Goal: Task Accomplishment & Management: Use online tool/utility

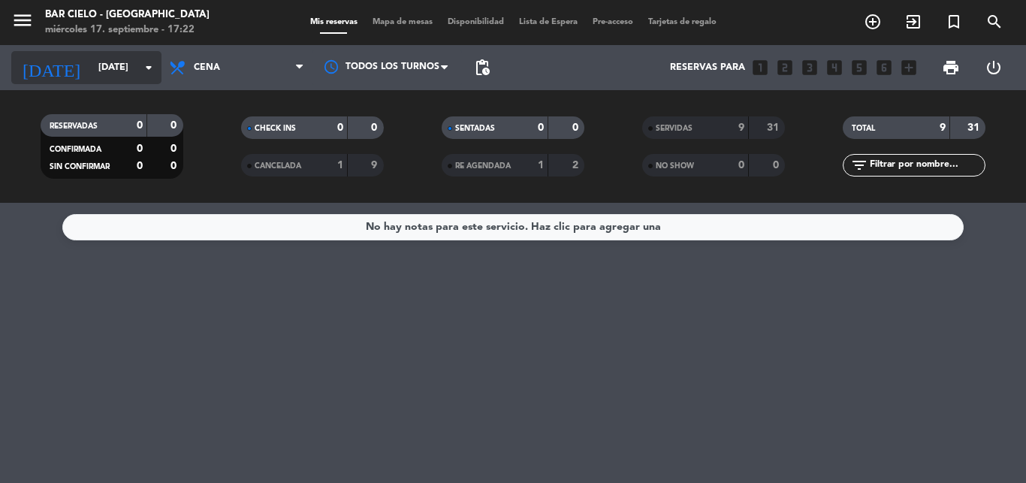
click at [144, 57] on input "[DATE]" at bounding box center [154, 68] width 127 height 26
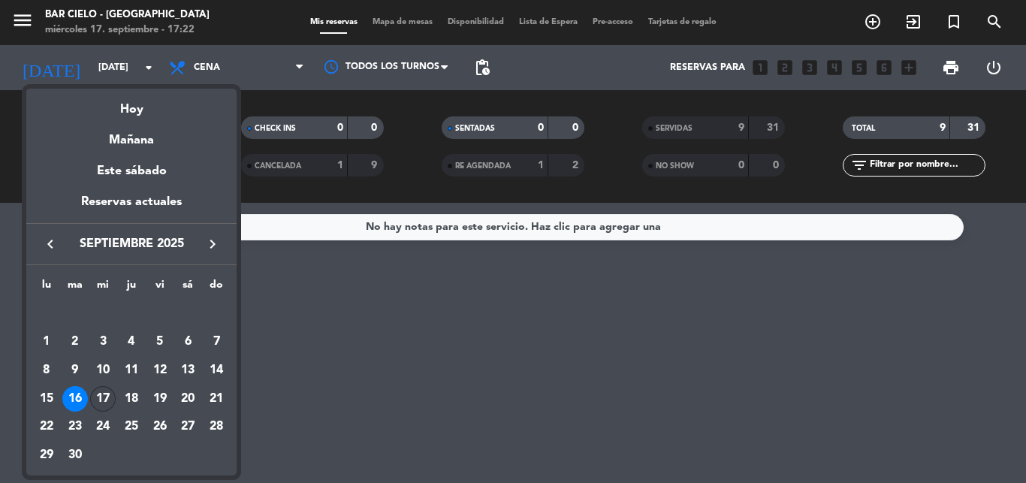
click at [96, 397] on div "17" at bounding box center [103, 399] width 26 height 26
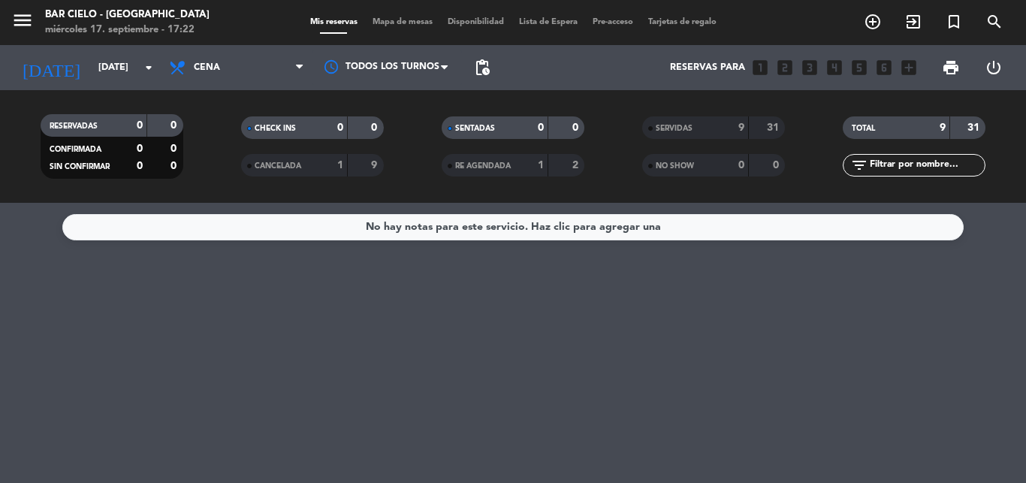
type input "[DATE]"
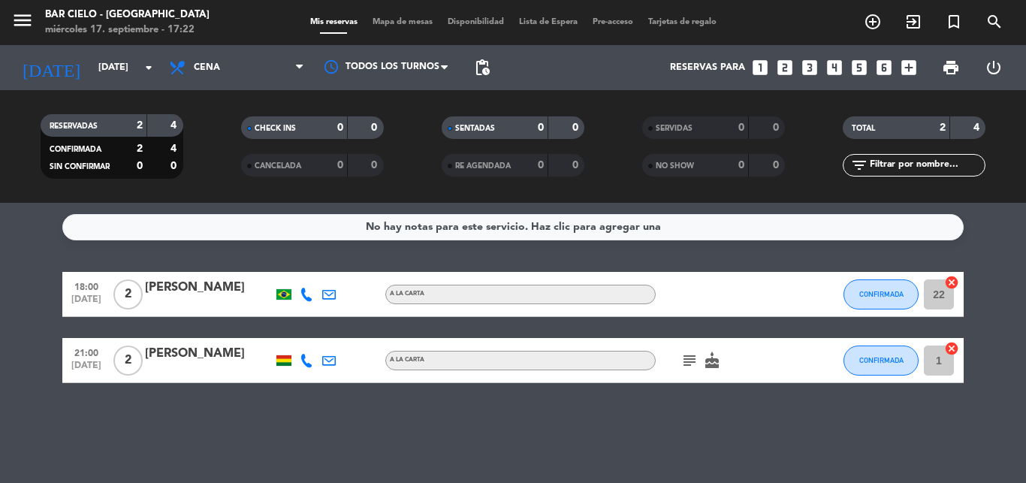
click at [379, 29] on div "Mis reservas Mapa de mesas Disponibilidad Lista de Espera Pre-acceso Tarjetas d…" at bounding box center [513, 23] width 421 height 14
click at [381, 15] on div "menu Bar Cielo - [GEOGRAPHIC_DATA] [DATE] 17. septiembre - 17:22 Mis reservas M…" at bounding box center [513, 22] width 1026 height 45
click at [409, 26] on span "Mapa de mesas" at bounding box center [402, 22] width 75 height 8
